Goal: Check status

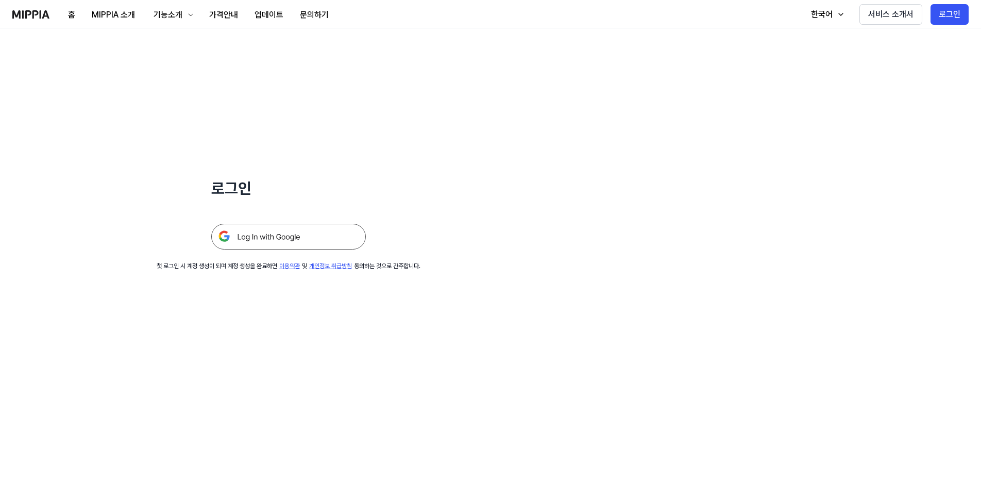
click at [286, 235] on img at bounding box center [288, 237] width 155 height 26
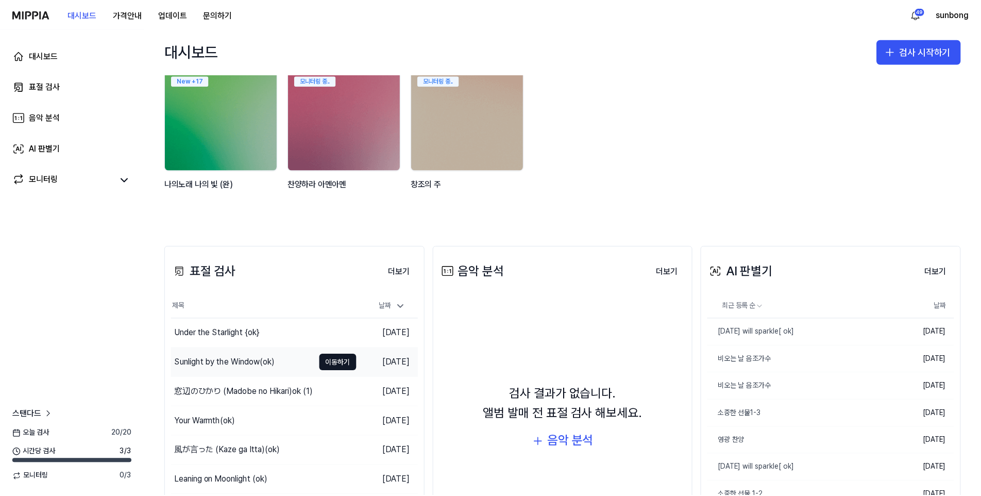
scroll to position [52, 0]
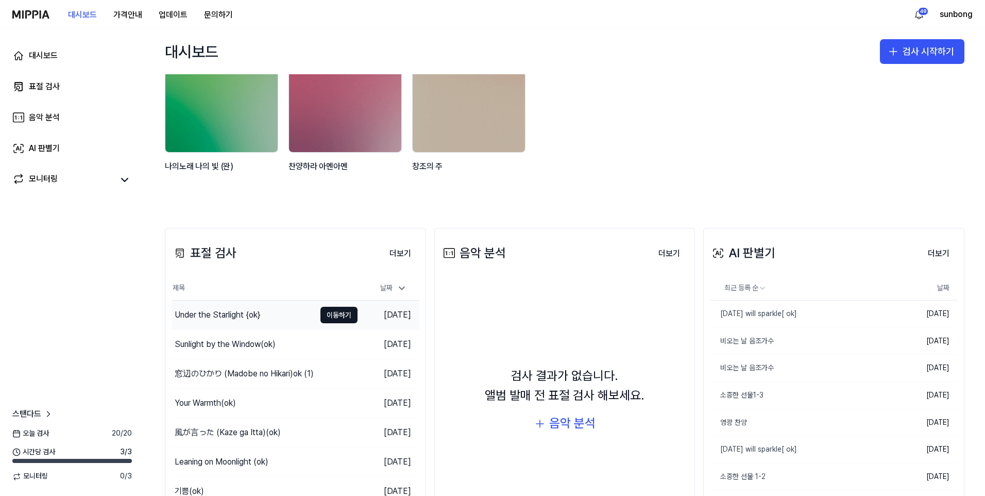
drag, startPoint x: 233, startPoint y: 314, endPoint x: 331, endPoint y: 302, distance: 98.5
click at [233, 314] on div "Under the Starlight {ok}" at bounding box center [218, 315] width 86 height 12
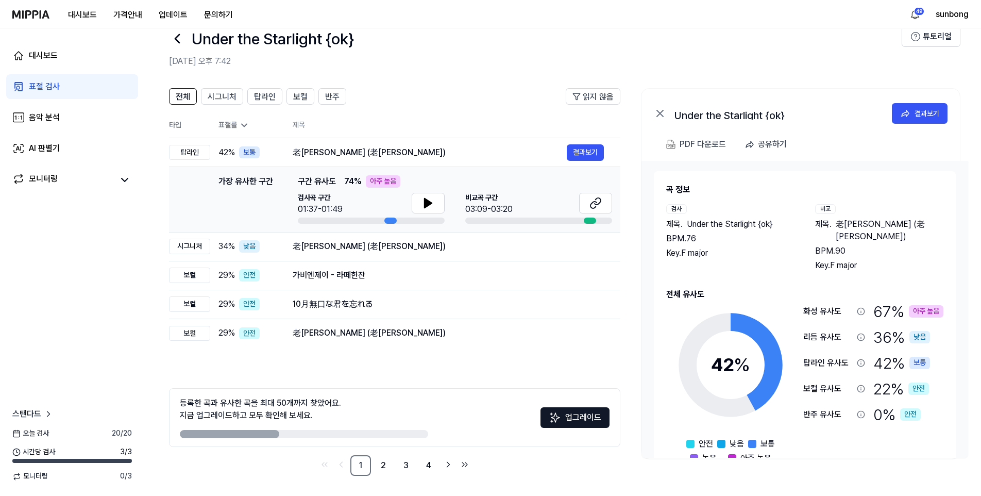
scroll to position [24, 0]
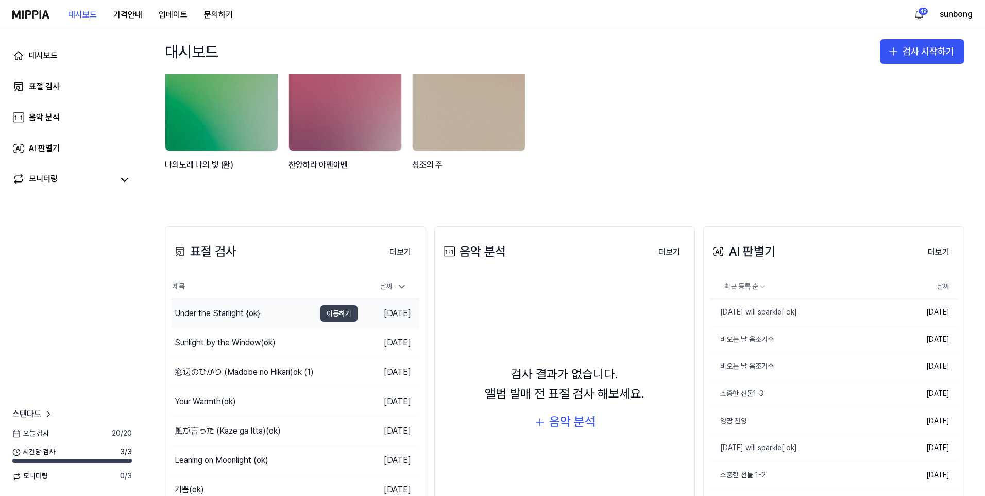
scroll to position [103, 0]
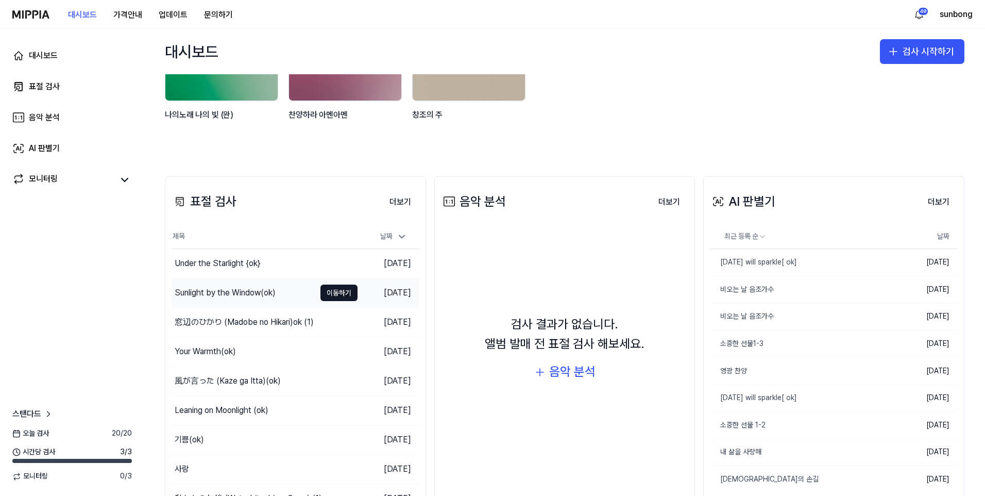
drag, startPoint x: 230, startPoint y: 290, endPoint x: 259, endPoint y: 282, distance: 29.2
click at [230, 290] on div "Sunlight by the Window(ok)" at bounding box center [225, 292] width 101 height 12
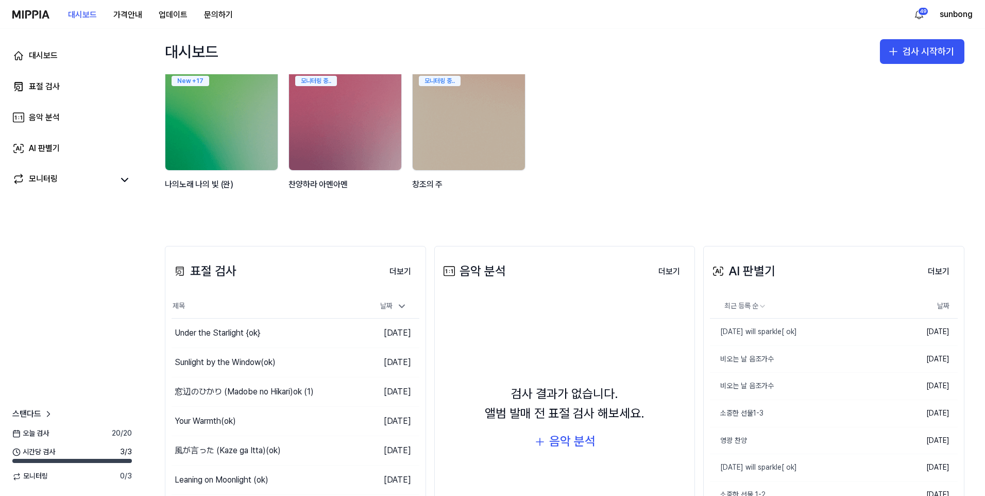
scroll to position [52, 0]
